Goal: Task Accomplishment & Management: Manage account settings

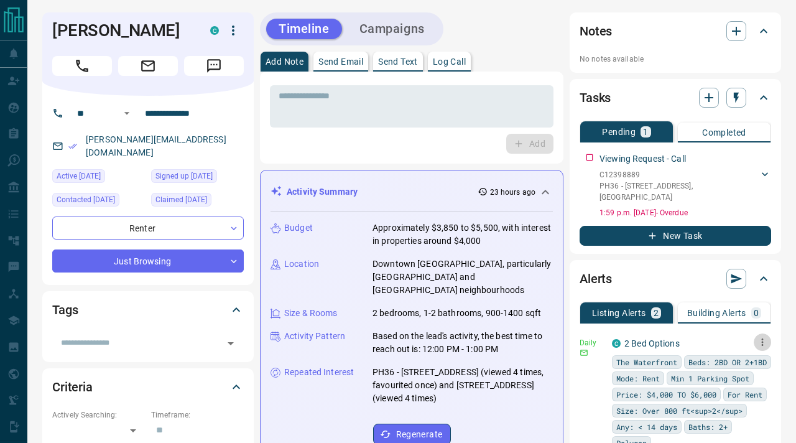
click at [764, 336] on icon "button" at bounding box center [762, 341] width 11 height 11
click at [753, 354] on li "Send" at bounding box center [743, 355] width 55 height 20
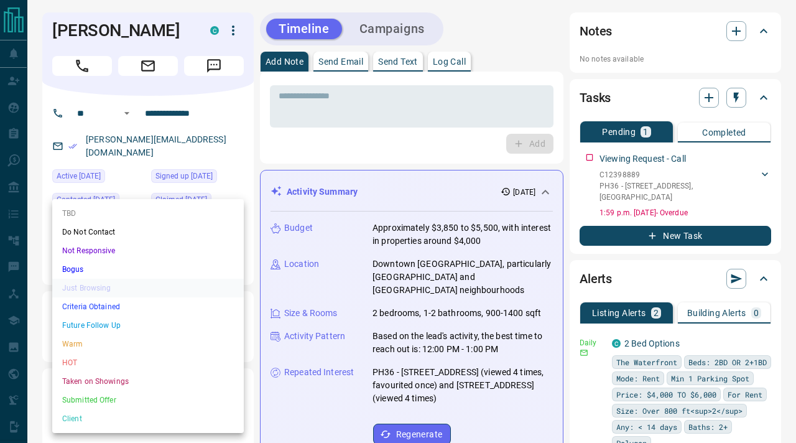
click at [202, 310] on li "Criteria Obtained" at bounding box center [148, 306] width 192 height 19
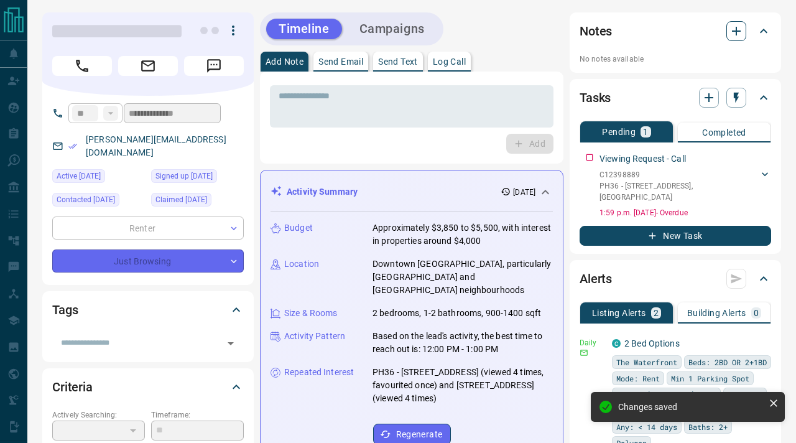
type input "*"
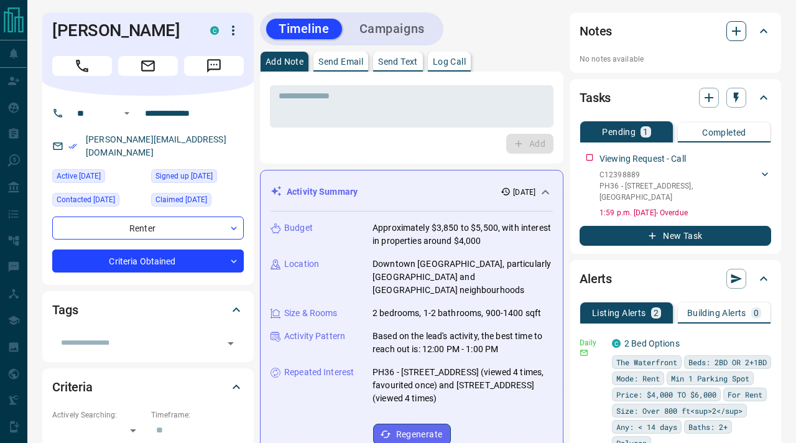
click at [735, 23] on button "button" at bounding box center [736, 31] width 20 height 20
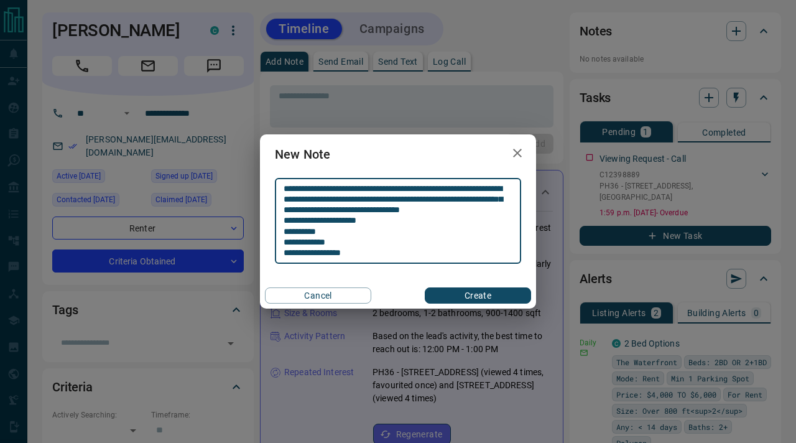
type textarea "**********"
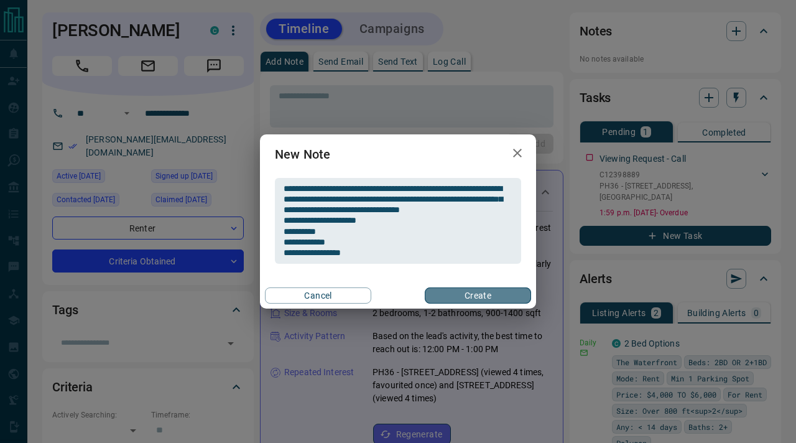
click at [482, 293] on button "Create" at bounding box center [478, 295] width 106 height 16
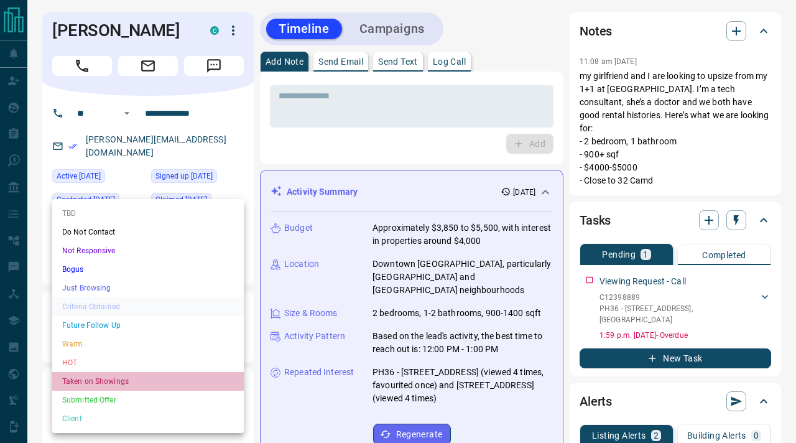
click at [153, 377] on li "Taken on Showings" at bounding box center [148, 381] width 192 height 19
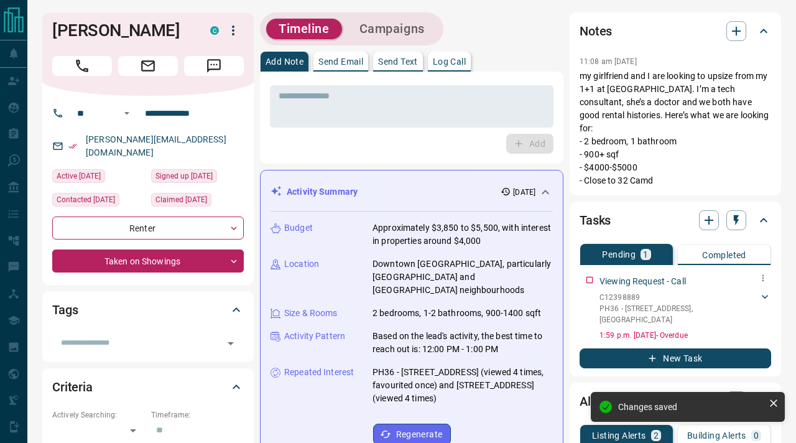
type input "*"
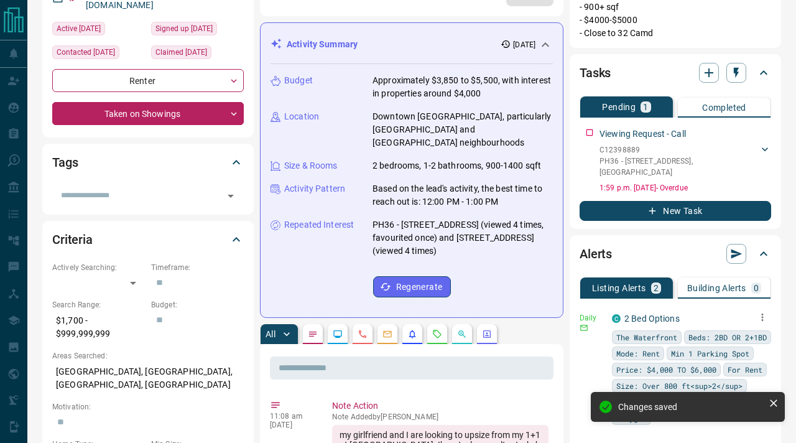
scroll to position [160, 0]
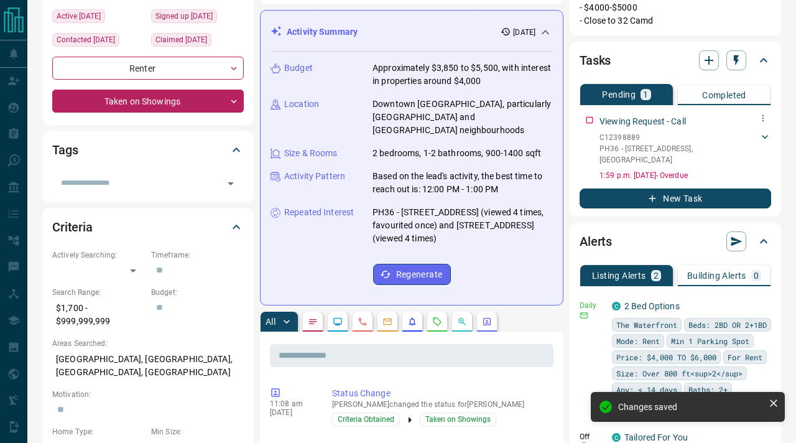
click at [764, 131] on icon at bounding box center [765, 137] width 12 height 12
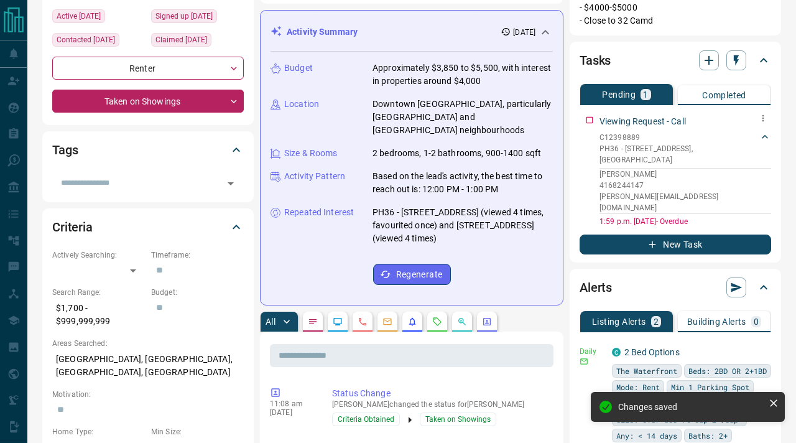
click at [762, 113] on icon "button" at bounding box center [763, 118] width 10 height 10
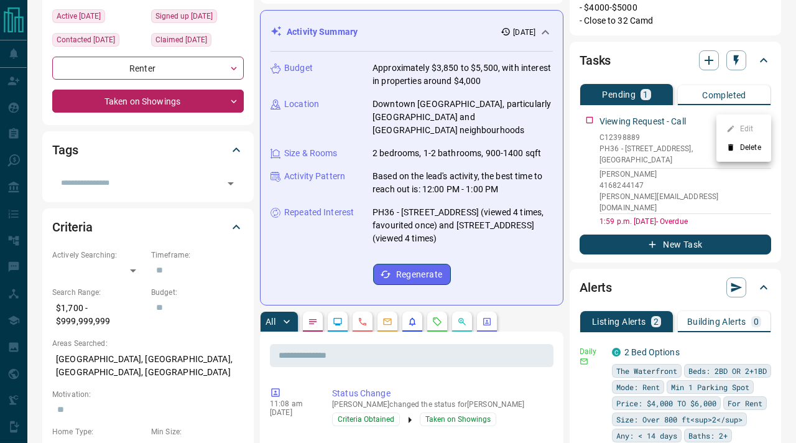
click at [660, 164] on div at bounding box center [398, 221] width 796 height 443
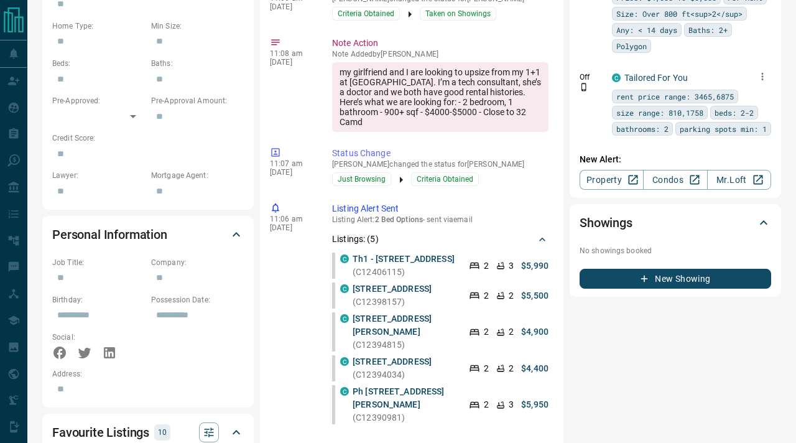
scroll to position [569, 0]
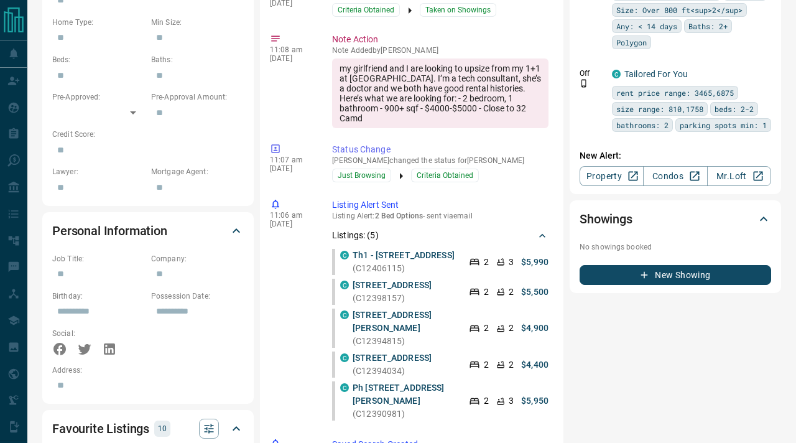
click at [690, 273] on button "New Showing" at bounding box center [676, 275] width 192 height 20
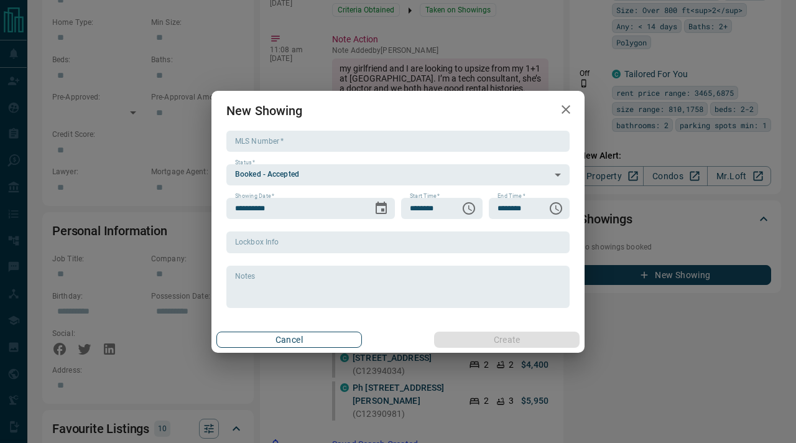
click at [303, 341] on button "Cancel" at bounding box center [289, 339] width 146 height 16
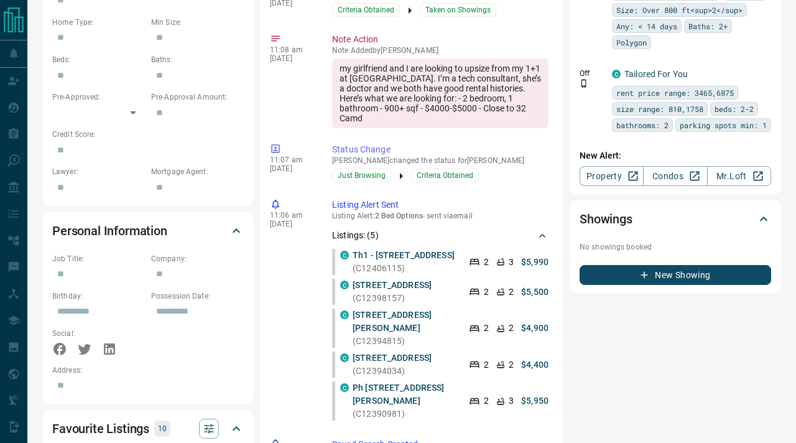
scroll to position [0, 0]
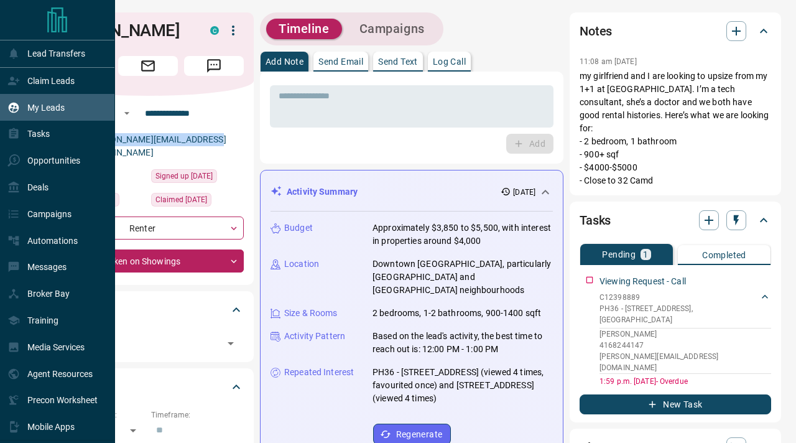
click at [27, 111] on p "My Leads" at bounding box center [45, 108] width 37 height 10
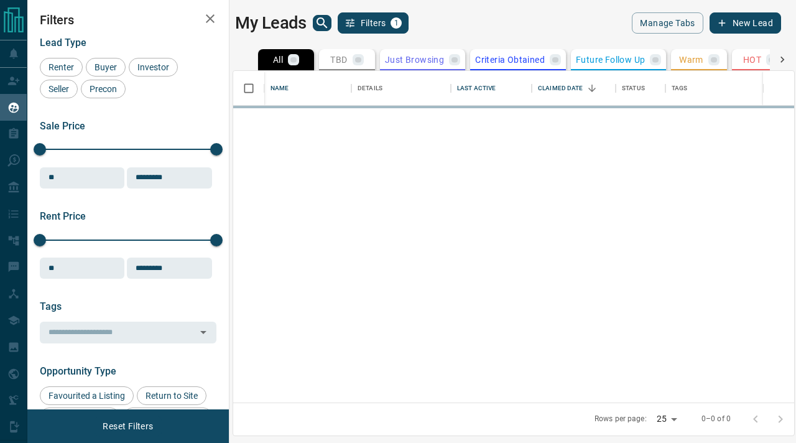
scroll to position [331, 561]
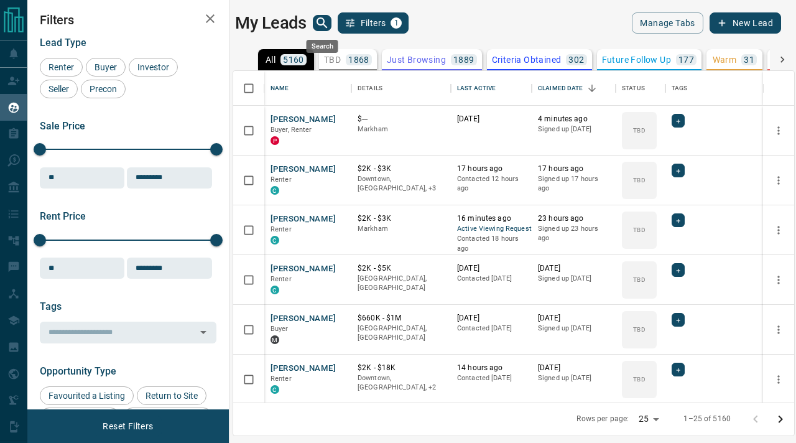
click at [325, 26] on icon "search button" at bounding box center [322, 22] width 11 height 11
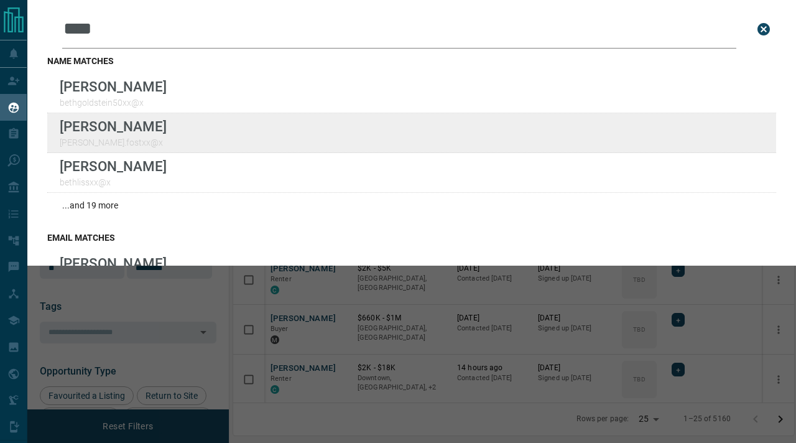
type input "****"
click at [0, 0] on div "Lead Transfers Claim Leads My Leads Tasks Opportunities Deals Campaigns Automat…" at bounding box center [398, 213] width 796 height 427
